Goal: Check status: Check status

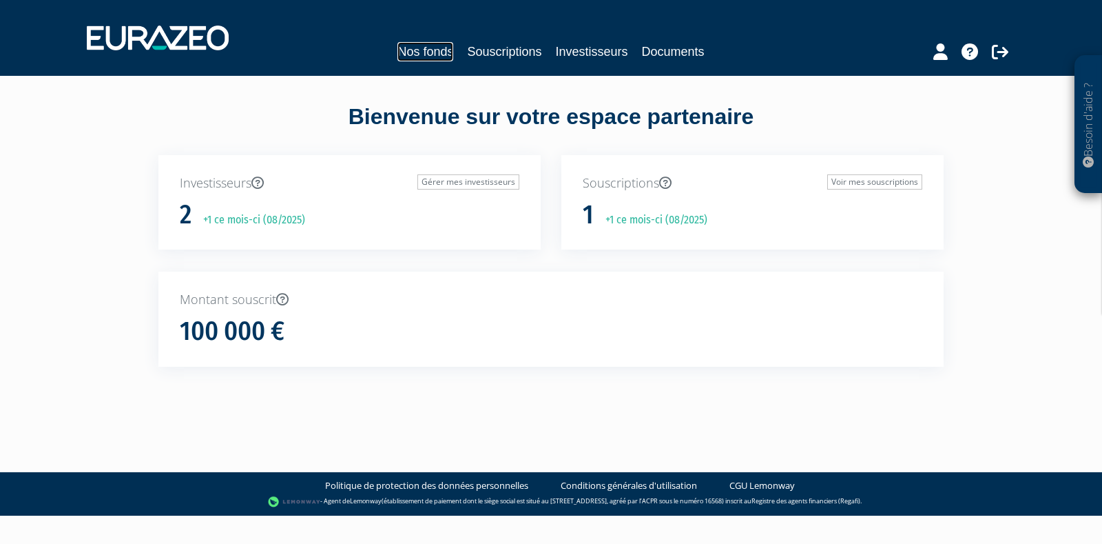
click at [435, 55] on link "Nos fonds" at bounding box center [425, 51] width 56 height 19
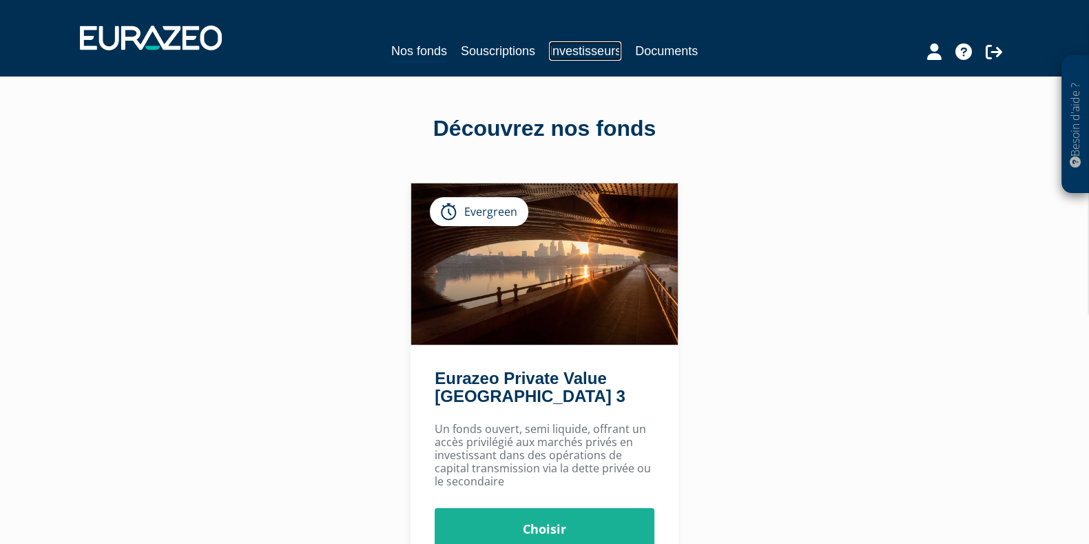
click at [588, 50] on link "Investisseurs" at bounding box center [585, 50] width 72 height 19
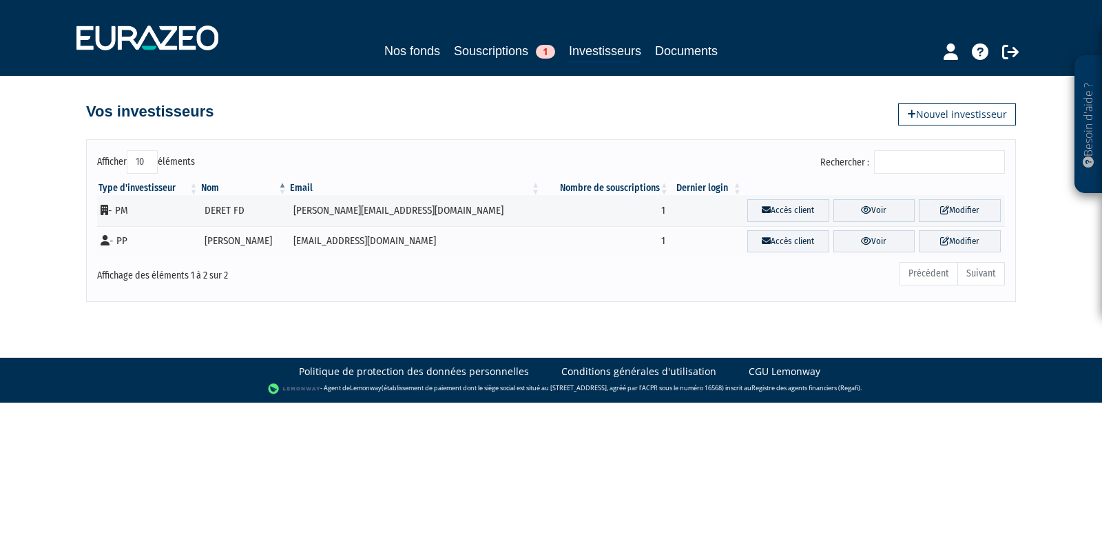
click at [854, 238] on link "Voir" at bounding box center [875, 241] width 82 height 23
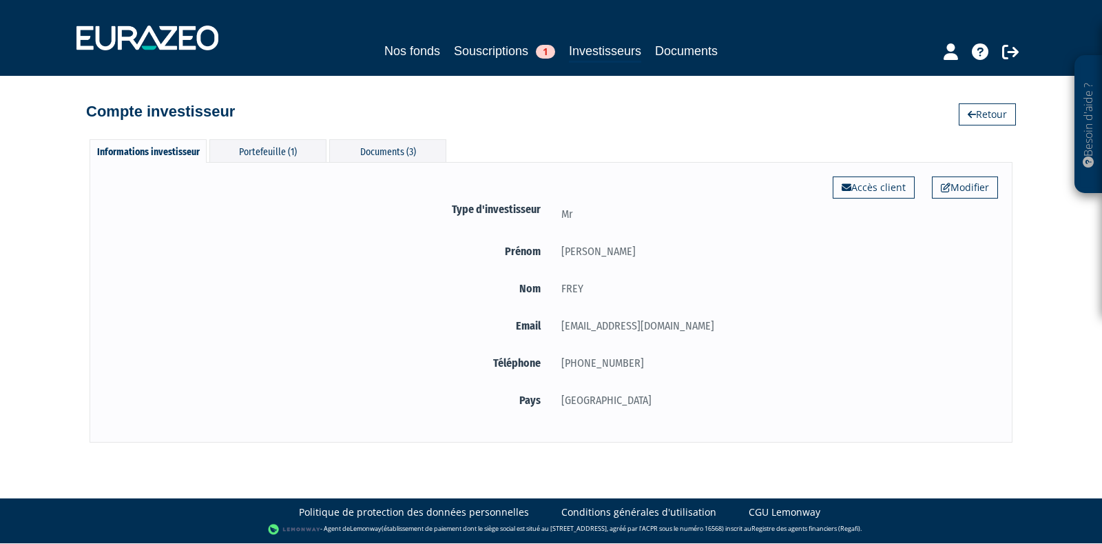
click at [293, 149] on div "Portefeuille (1)" at bounding box center [267, 150] width 117 height 23
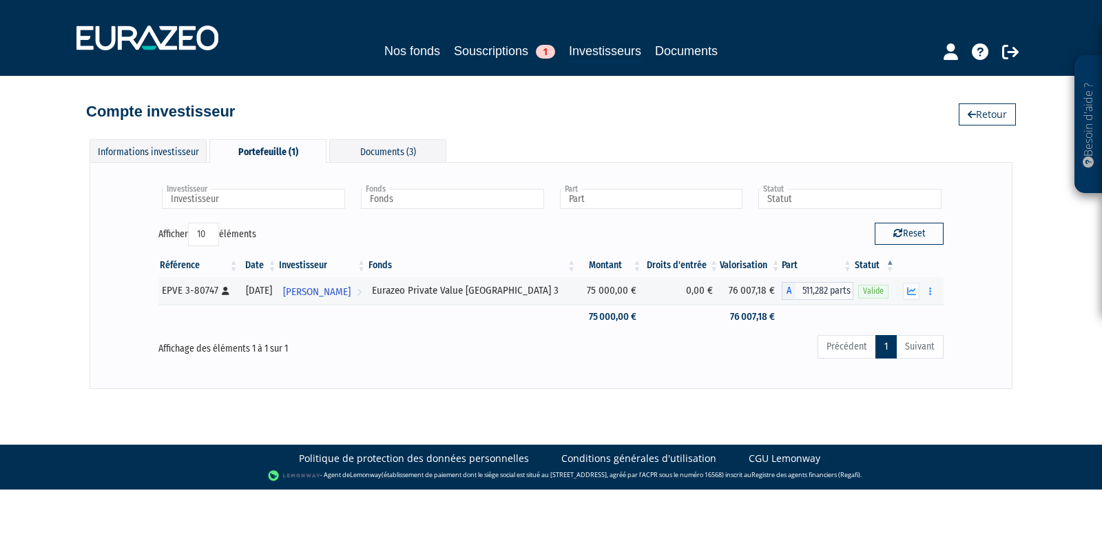
click at [208, 234] on select "10 25 50 100" at bounding box center [203, 234] width 31 height 23
click at [311, 229] on div "Afficher 10 25 50 100 éléments" at bounding box center [349, 236] width 382 height 27
click at [922, 294] on button "button" at bounding box center [930, 290] width 17 height 17
click at [915, 294] on icon "button" at bounding box center [911, 291] width 9 height 9
